Goal: Task Accomplishment & Management: Manage account settings

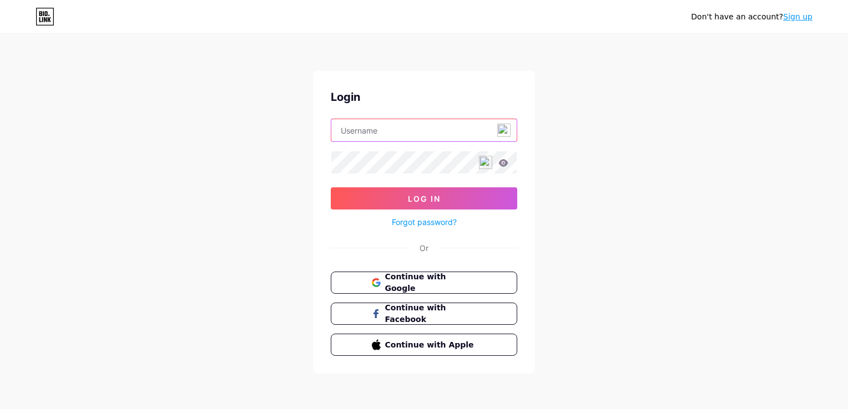
click at [387, 123] on input "text" at bounding box center [423, 130] width 185 height 22
click at [382, 126] on input "r" at bounding box center [423, 130] width 185 height 22
type input "[EMAIL_ADDRESS][DOMAIN_NAME]"
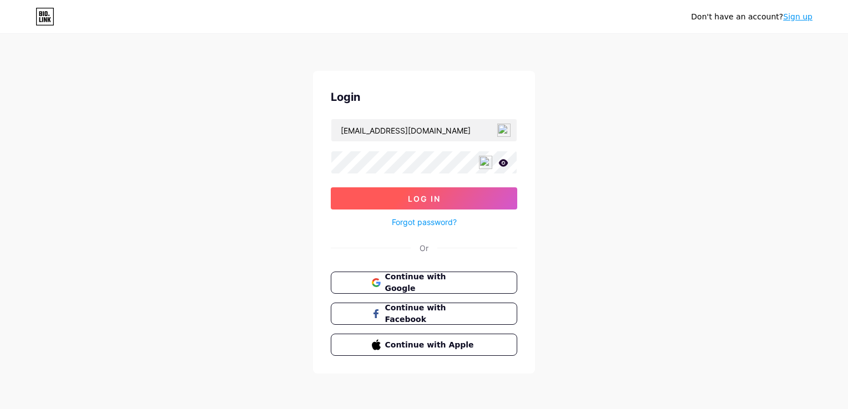
click at [417, 195] on span "Log In" at bounding box center [424, 198] width 33 height 9
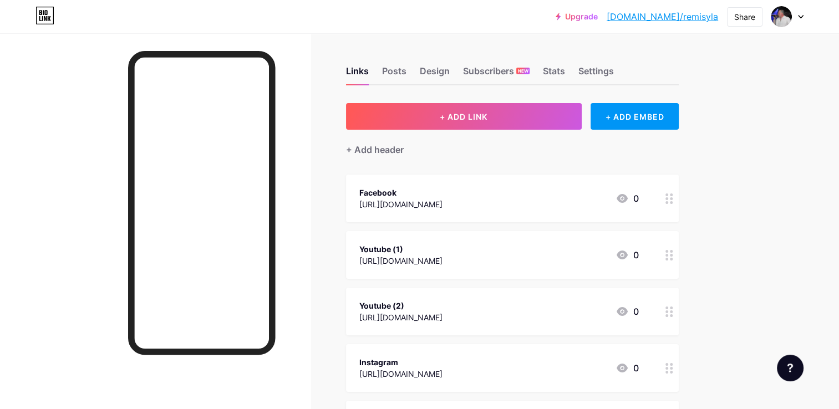
click at [443, 201] on div "[URL][DOMAIN_NAME]" at bounding box center [400, 205] width 83 height 12
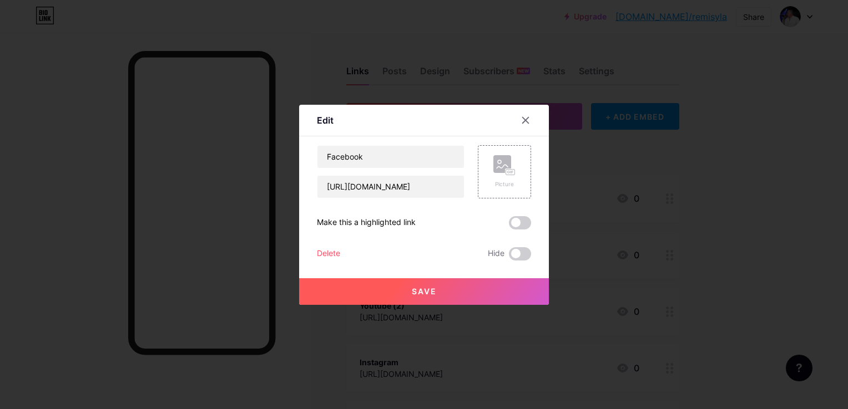
click at [640, 228] on div at bounding box center [424, 204] width 848 height 409
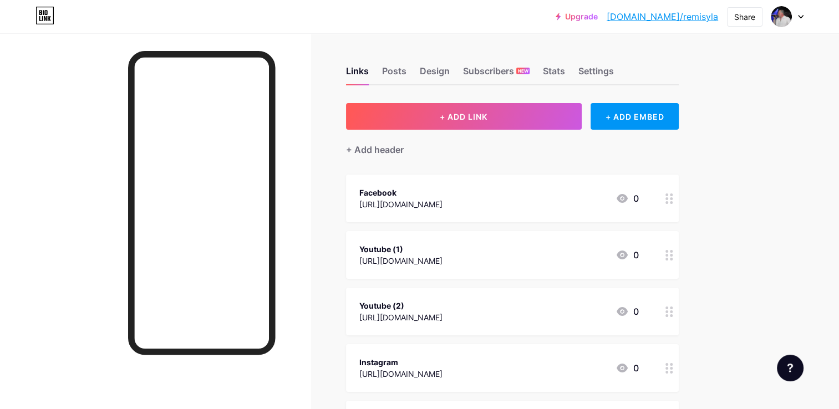
click at [270, 259] on div at bounding box center [201, 203] width 147 height 304
